Goal: Check status: Check status

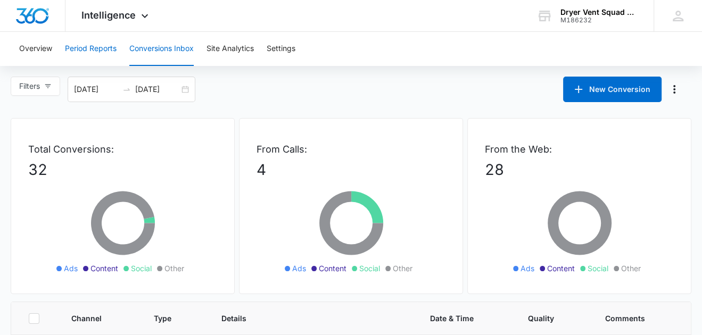
click at [101, 48] on button "Period Reports" at bounding box center [91, 49] width 52 height 34
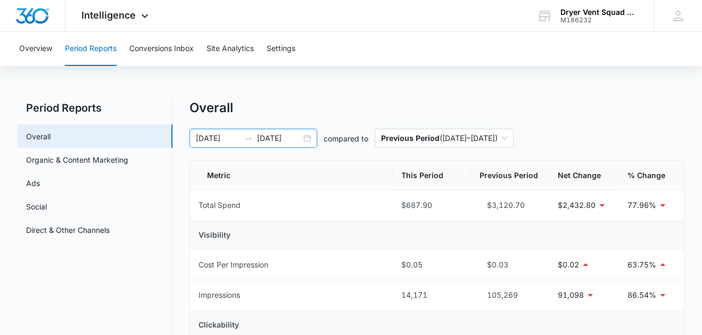
click at [229, 136] on input "[DATE]" at bounding box center [218, 138] width 44 height 12
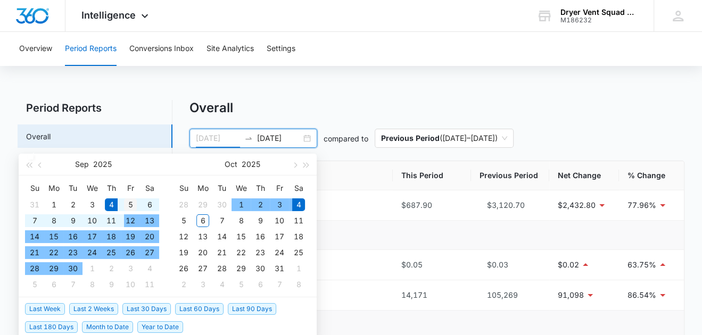
type input "[DATE]"
click at [132, 204] on div "5" at bounding box center [130, 204] width 13 height 13
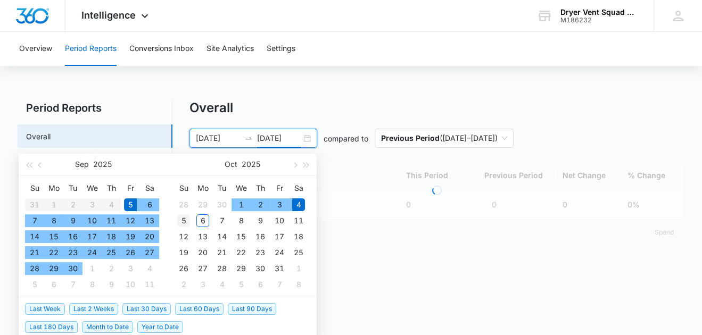
type input "[DATE]"
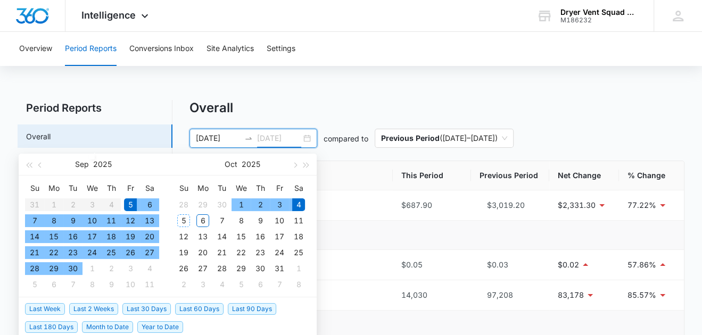
click at [184, 222] on div "5" at bounding box center [183, 220] width 13 height 13
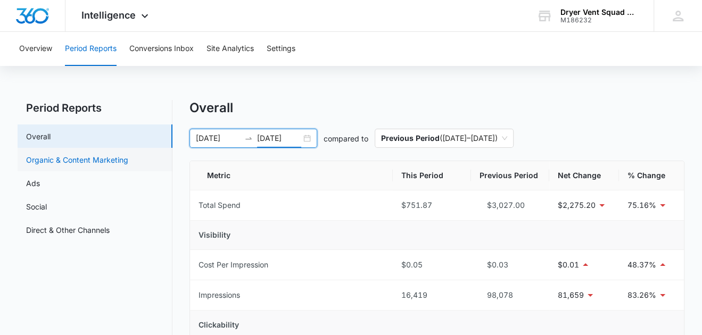
click at [89, 162] on link "Organic & Content Marketing" at bounding box center [77, 159] width 102 height 11
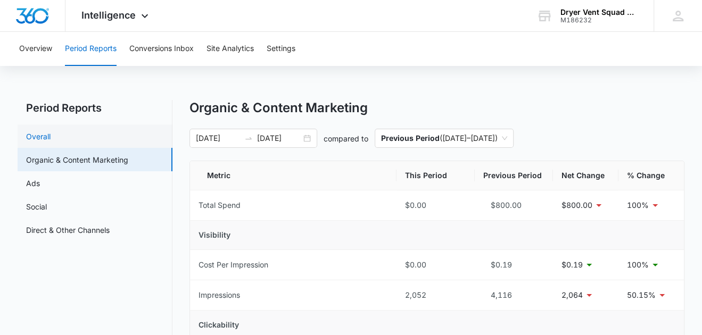
click at [44, 131] on link "Overall" at bounding box center [38, 136] width 24 height 11
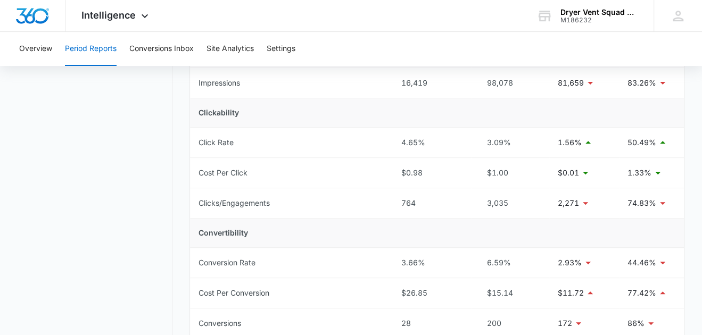
scroll to position [265, 0]
